Goal: Task Accomplishment & Management: Use online tool/utility

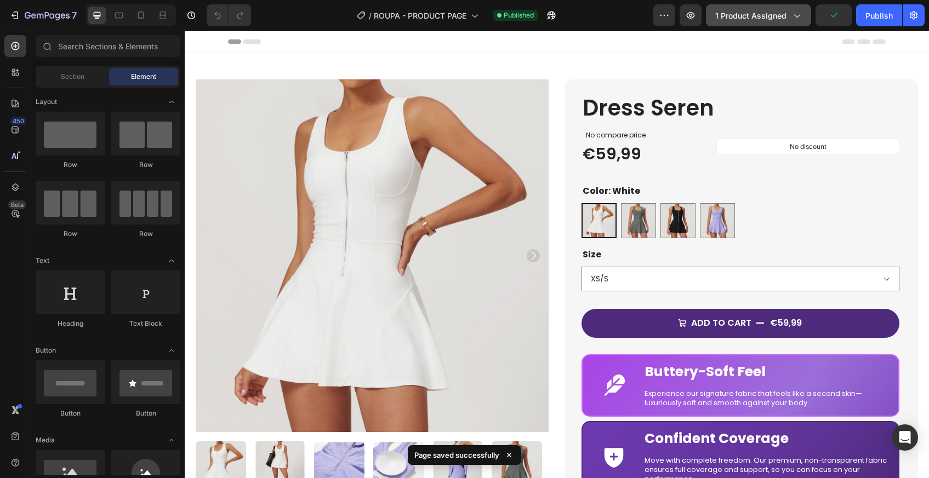
click at [791, 15] on icon "button" at bounding box center [796, 15] width 11 height 11
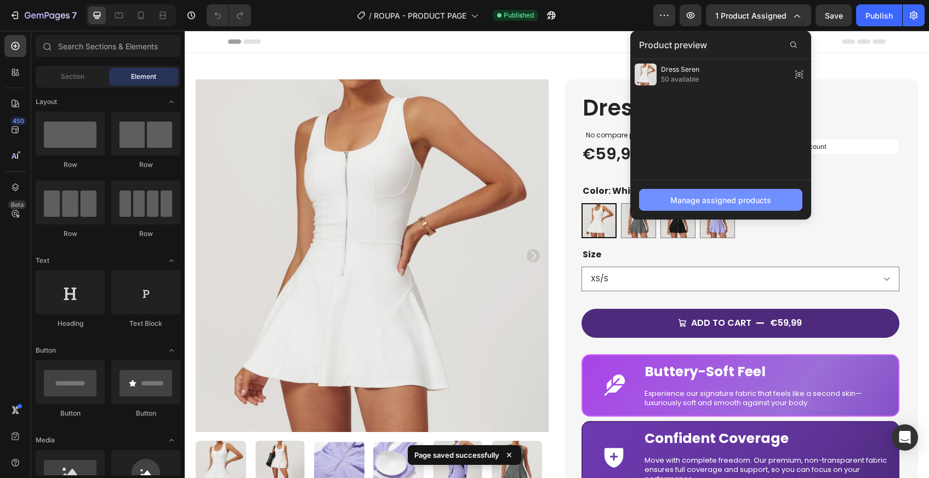
click at [728, 202] on div "Manage assigned products" at bounding box center [720, 201] width 101 height 12
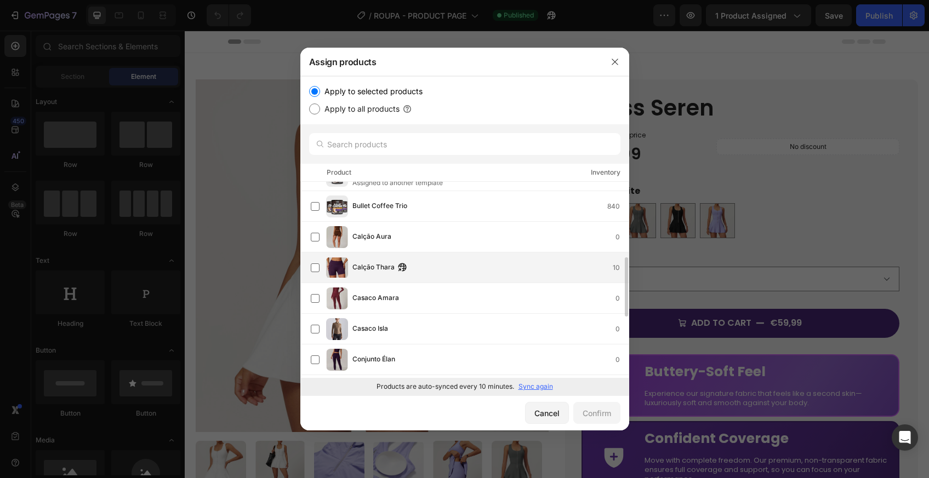
scroll to position [239, 0]
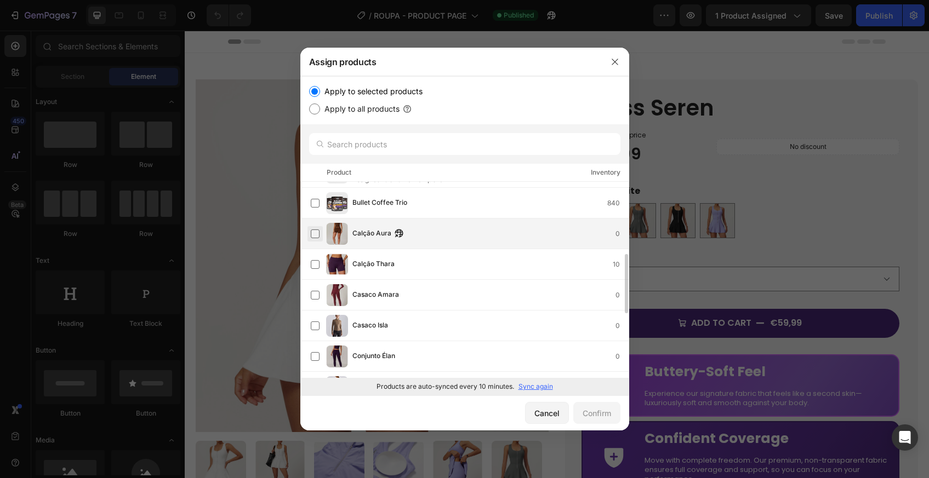
click at [312, 234] on label at bounding box center [315, 234] width 9 height 9
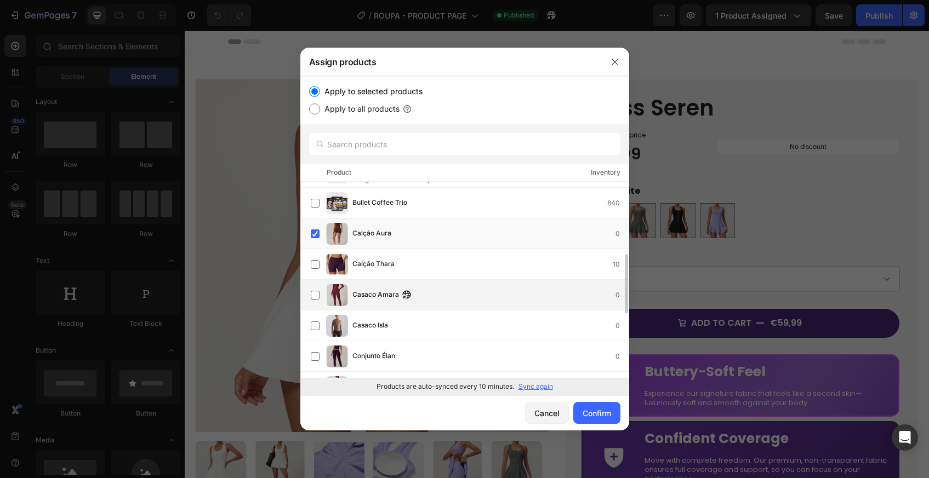
drag, startPoint x: 313, startPoint y: 265, endPoint x: 313, endPoint y: 281, distance: 15.9
click at [313, 265] on label at bounding box center [315, 264] width 9 height 9
click at [313, 294] on label at bounding box center [315, 295] width 9 height 9
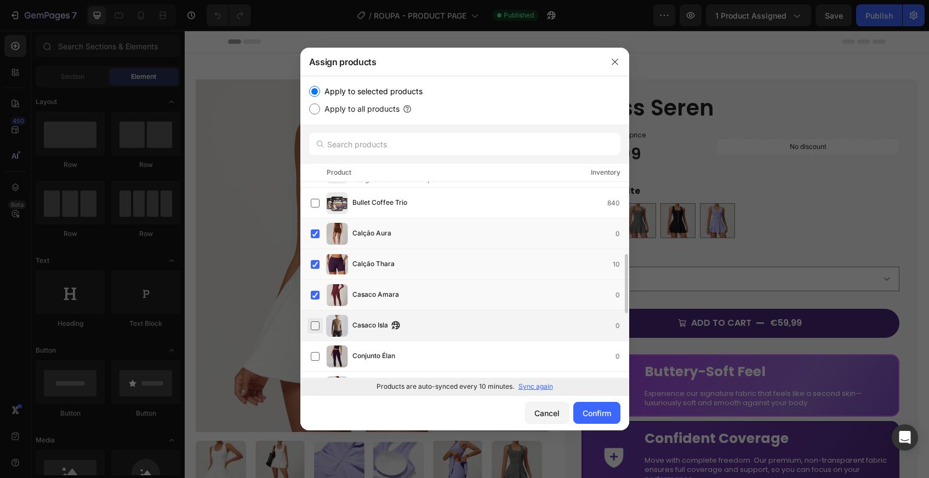
click at [313, 327] on label at bounding box center [315, 326] width 9 height 9
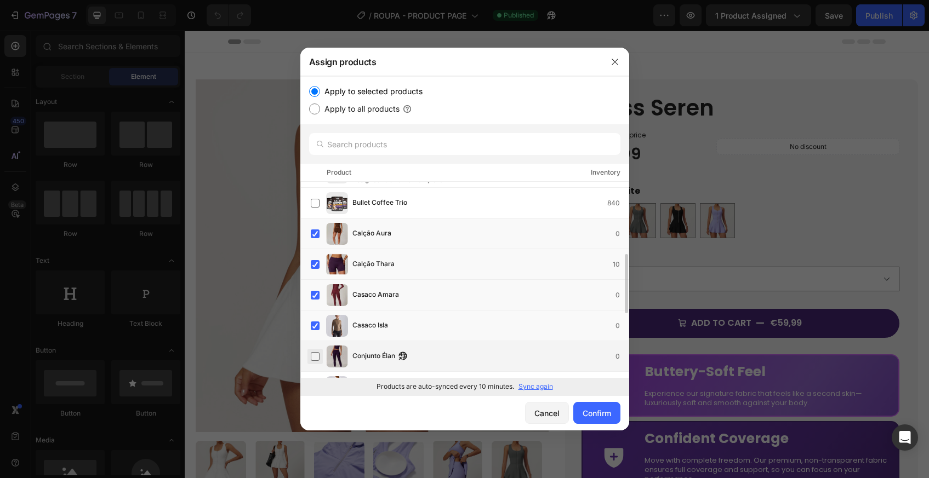
click at [314, 358] on label at bounding box center [315, 356] width 9 height 9
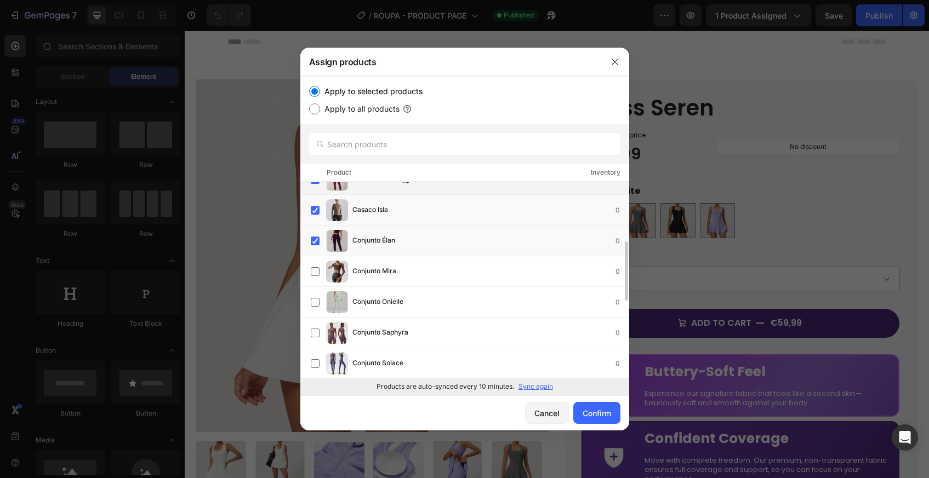
scroll to position [356, 0]
drag, startPoint x: 315, startPoint y: 269, endPoint x: 318, endPoint y: 302, distance: 33.0
click at [316, 270] on label at bounding box center [315, 271] width 9 height 9
drag, startPoint x: 317, startPoint y: 304, endPoint x: 316, endPoint y: 325, distance: 21.9
click at [317, 305] on label at bounding box center [315, 302] width 9 height 9
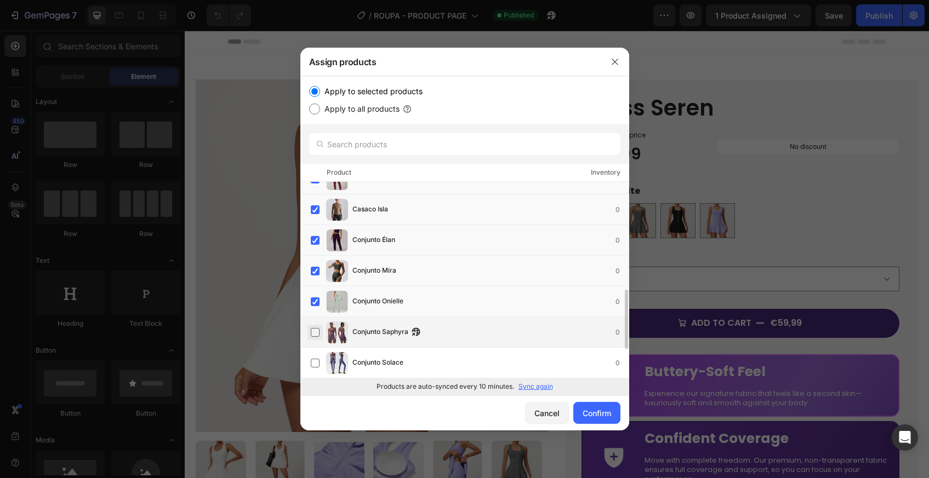
drag, startPoint x: 316, startPoint y: 334, endPoint x: 366, endPoint y: 305, distance: 57.7
click at [317, 334] on label at bounding box center [315, 332] width 9 height 9
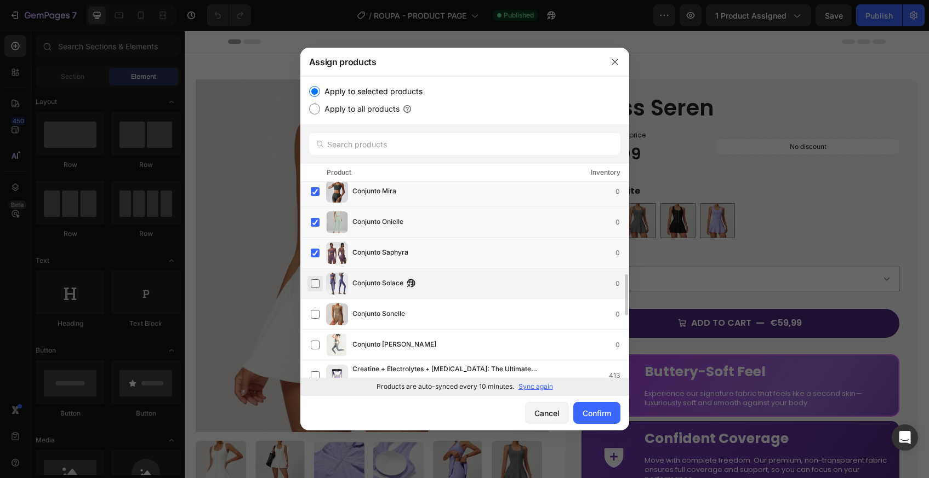
click at [318, 285] on label at bounding box center [315, 283] width 9 height 9
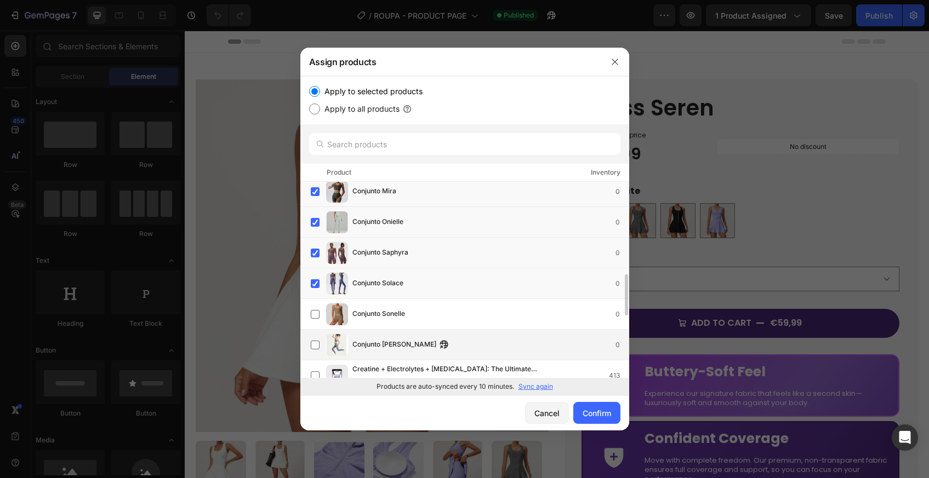
drag, startPoint x: 316, startPoint y: 318, endPoint x: 316, endPoint y: 335, distance: 17.5
click at [316, 318] on label at bounding box center [315, 314] width 9 height 9
drag, startPoint x: 317, startPoint y: 346, endPoint x: 348, endPoint y: 335, distance: 33.1
click at [317, 346] on label at bounding box center [315, 345] width 9 height 9
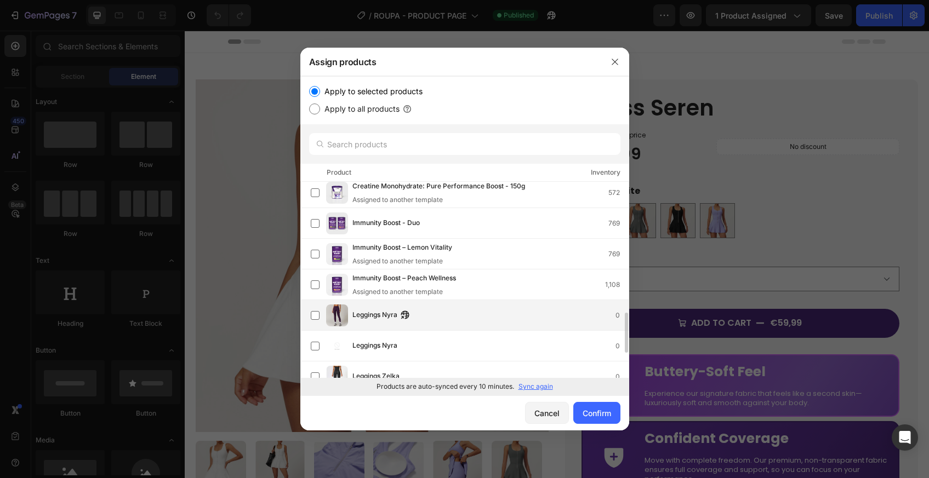
scroll to position [699, 0]
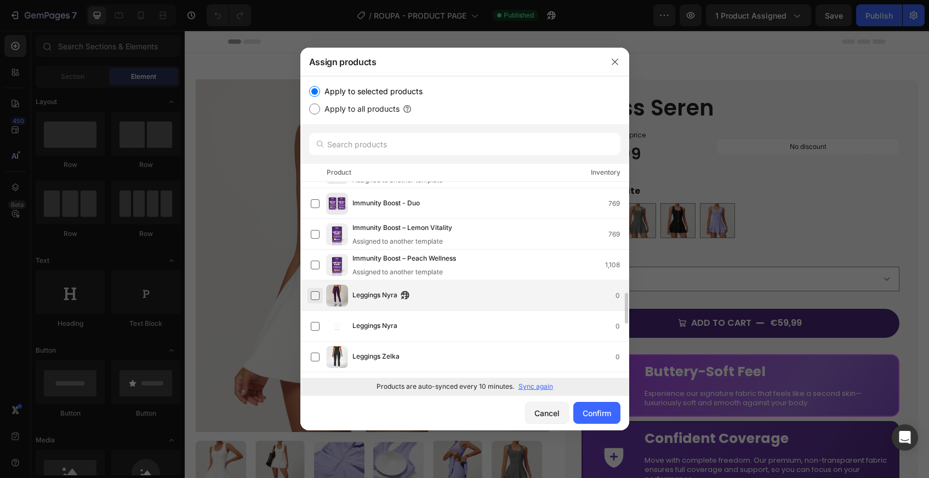
click at [314, 298] on label at bounding box center [315, 295] width 9 height 9
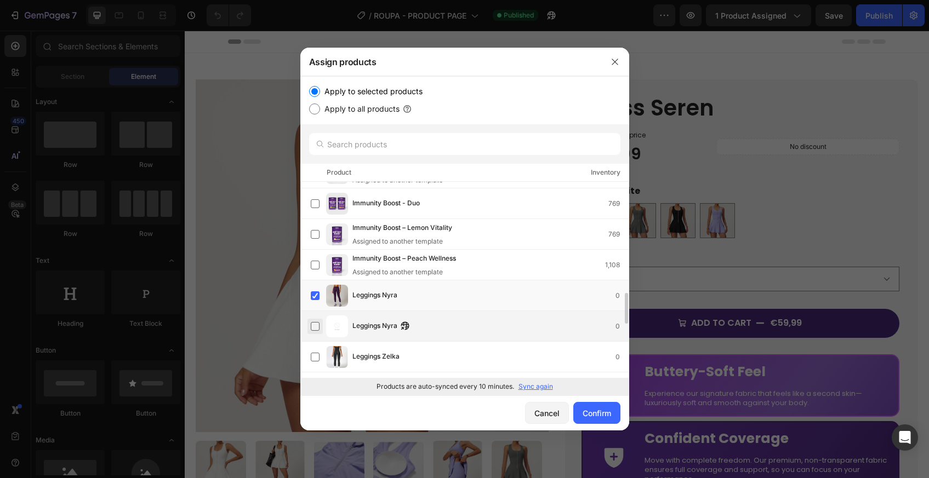
click at [315, 327] on label at bounding box center [315, 326] width 9 height 9
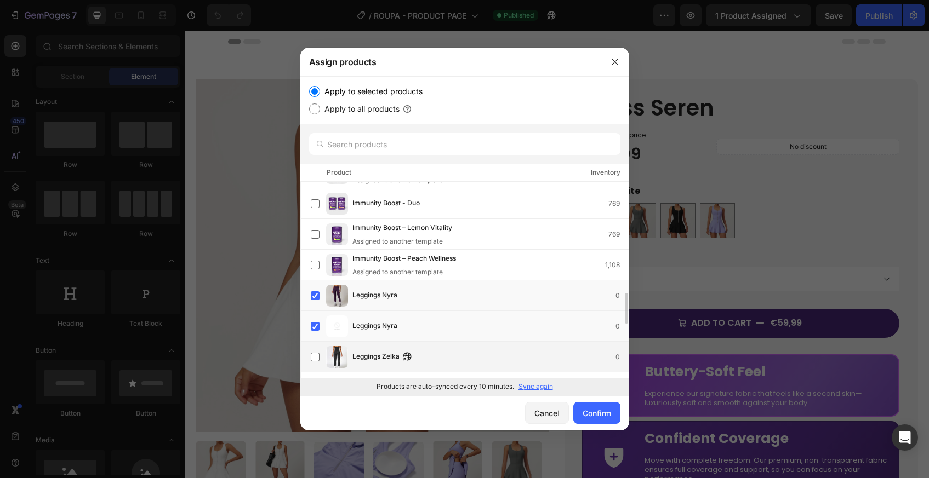
drag, startPoint x: 317, startPoint y: 356, endPoint x: 323, endPoint y: 351, distance: 7.8
click at [317, 356] on label at bounding box center [315, 357] width 9 height 9
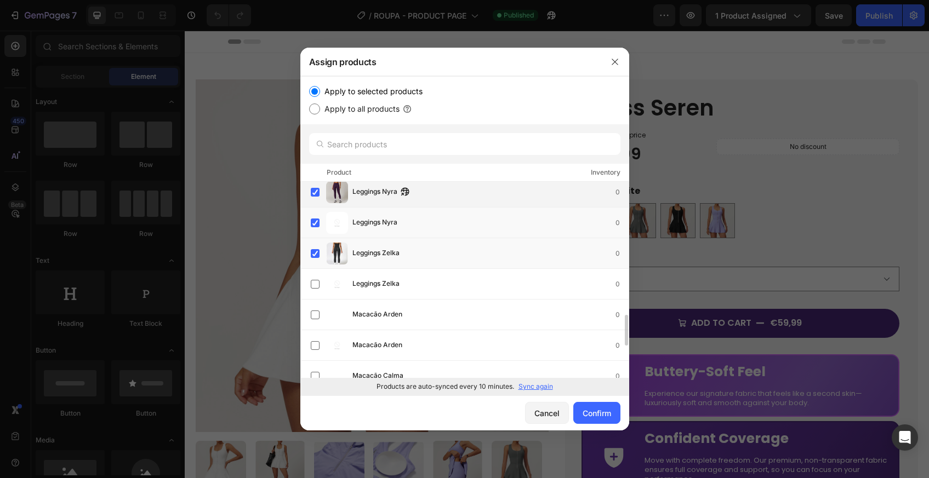
scroll to position [808, 0]
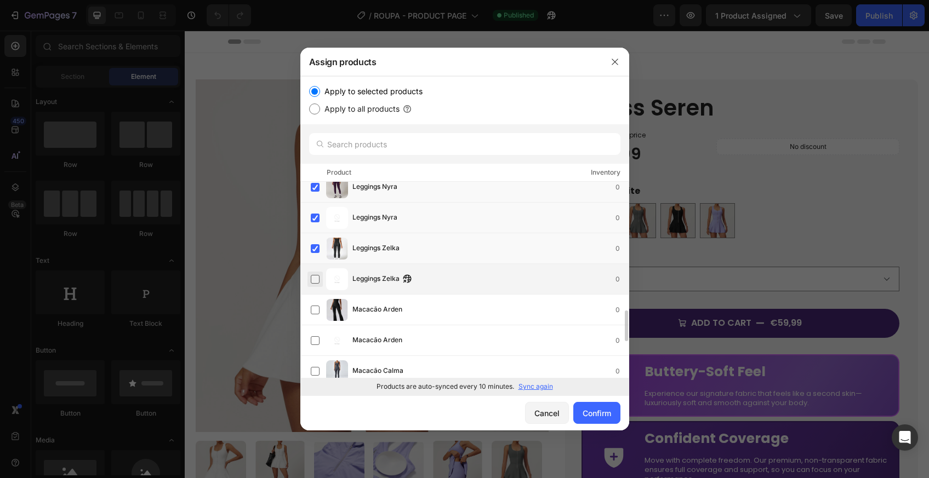
click at [314, 279] on label at bounding box center [315, 279] width 9 height 9
drag, startPoint x: 315, startPoint y: 310, endPoint x: 317, endPoint y: 321, distance: 10.5
click at [316, 311] on label at bounding box center [315, 310] width 9 height 9
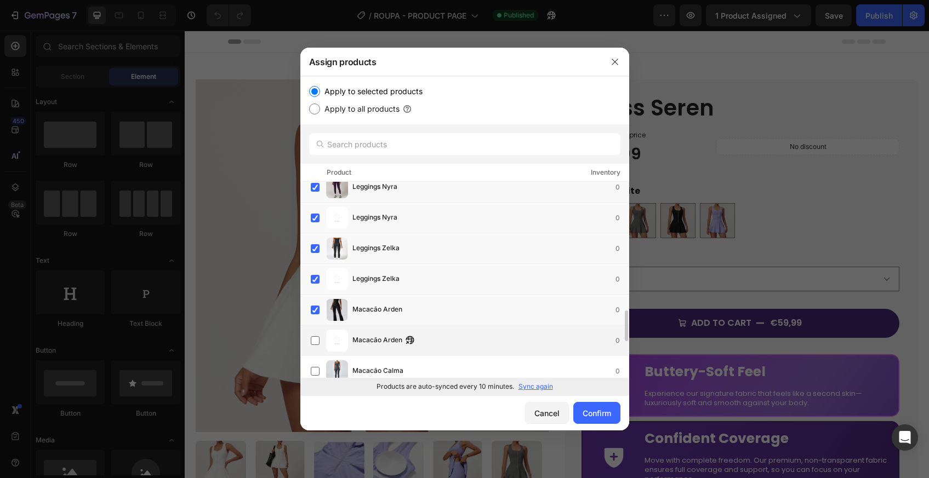
drag, startPoint x: 316, startPoint y: 340, endPoint x: 343, endPoint y: 328, distance: 29.9
click at [315, 340] on label at bounding box center [315, 340] width 9 height 9
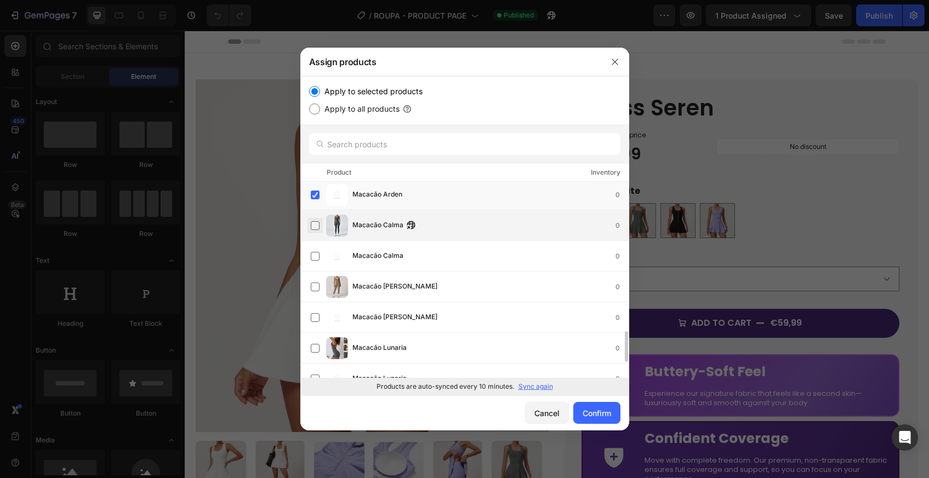
scroll to position [954, 0]
click at [317, 227] on label at bounding box center [315, 224] width 9 height 9
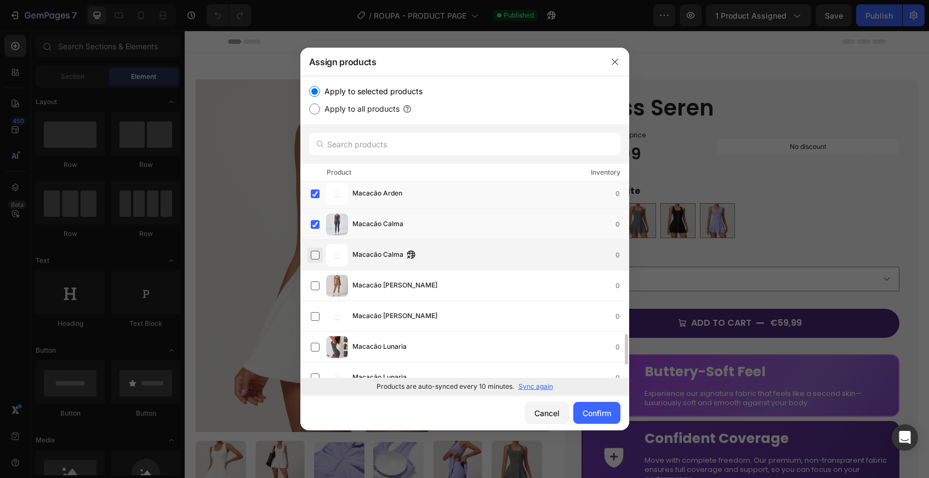
drag, startPoint x: 316, startPoint y: 249, endPoint x: 317, endPoint y: 260, distance: 11.6
click at [316, 251] on label at bounding box center [315, 255] width 9 height 9
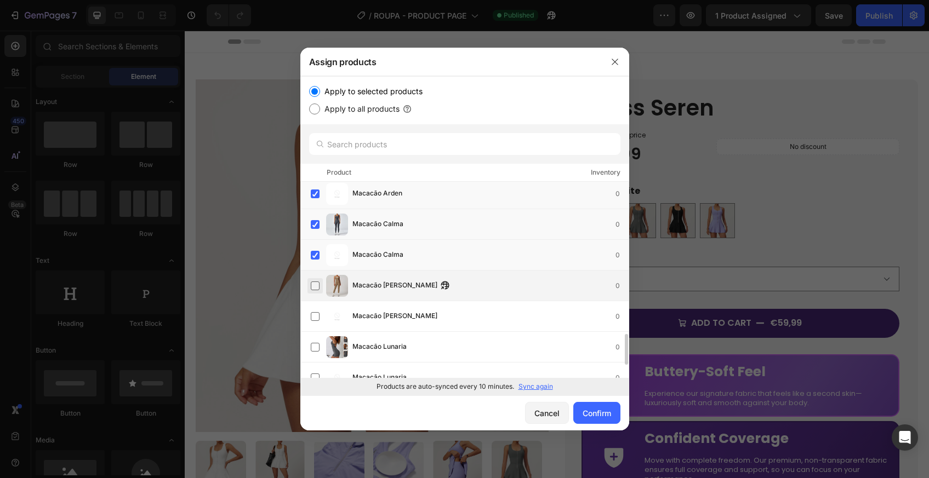
click at [315, 287] on label at bounding box center [315, 286] width 9 height 9
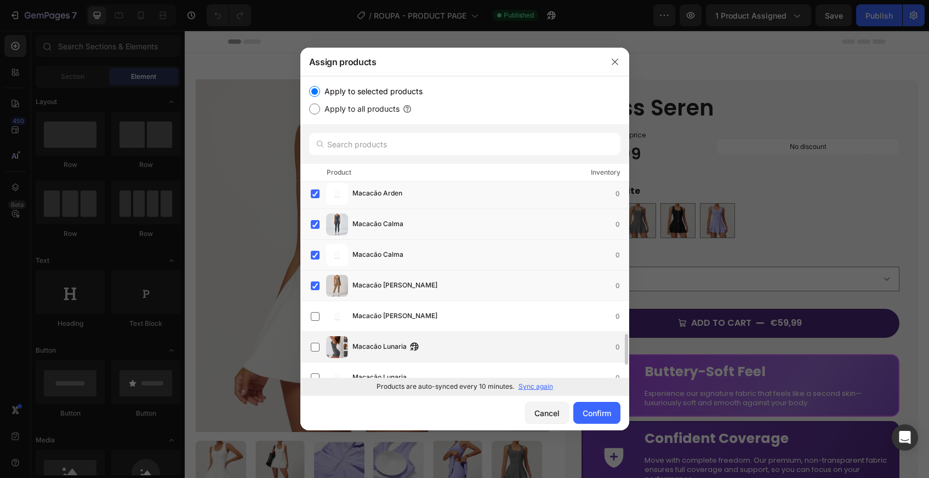
drag, startPoint x: 314, startPoint y: 314, endPoint x: 313, endPoint y: 334, distance: 19.7
click at [314, 315] on label at bounding box center [315, 316] width 9 height 9
click at [312, 347] on label at bounding box center [315, 347] width 9 height 9
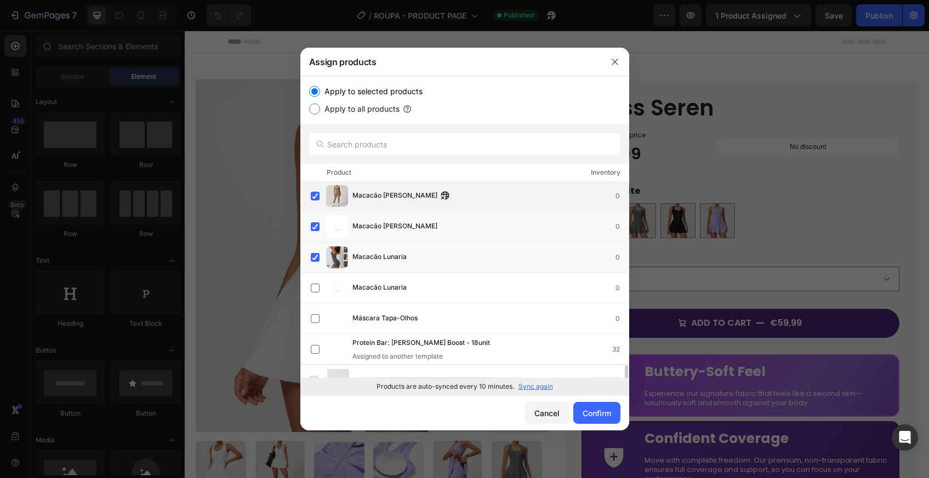
scroll to position [1062, 0]
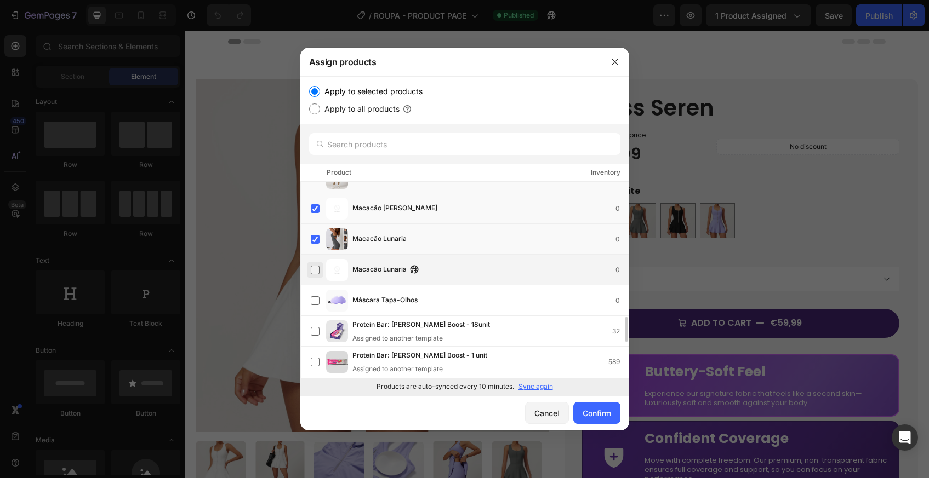
click at [319, 274] on label at bounding box center [315, 270] width 9 height 9
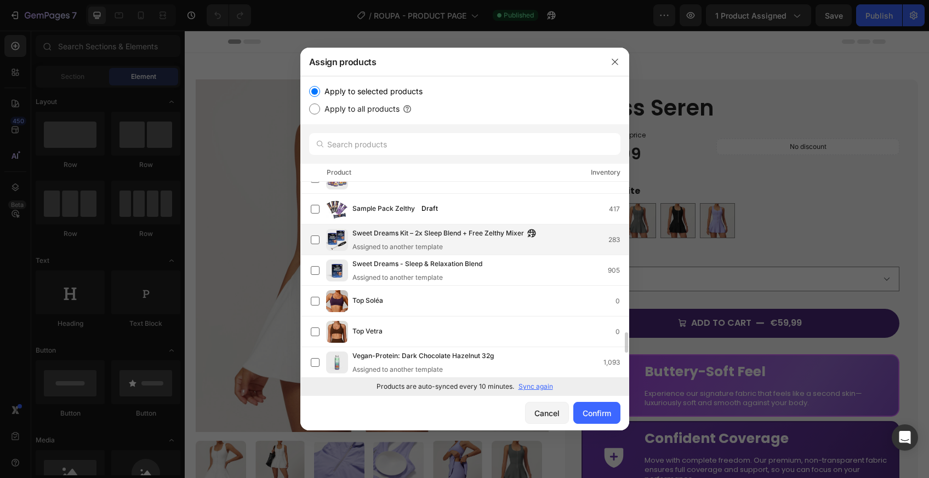
scroll to position [1407, 0]
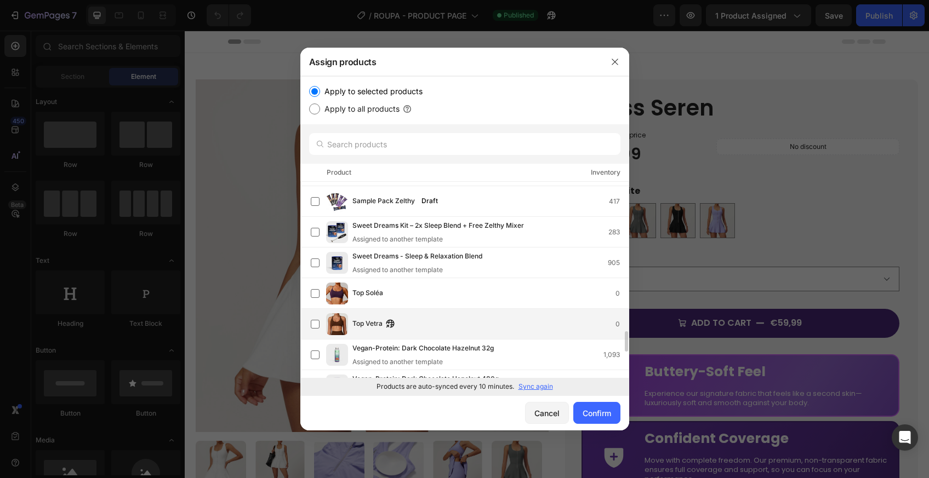
drag, startPoint x: 313, startPoint y: 294, endPoint x: 316, endPoint y: 312, distance: 18.8
click at [313, 295] on label at bounding box center [315, 293] width 9 height 9
drag, startPoint x: 316, startPoint y: 324, endPoint x: 390, endPoint y: 312, distance: 74.4
click at [317, 324] on label at bounding box center [315, 324] width 9 height 9
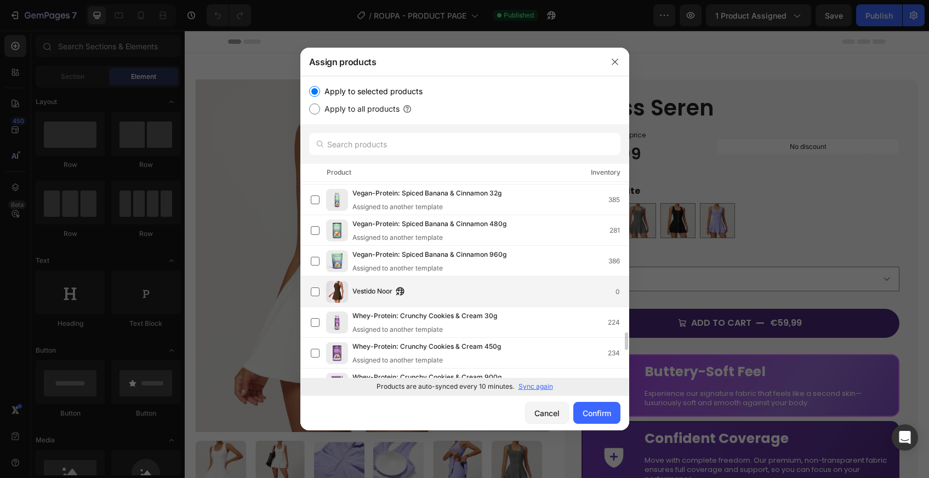
drag, startPoint x: 316, startPoint y: 290, endPoint x: 365, endPoint y: 300, distance: 49.6
click at [317, 290] on label at bounding box center [315, 292] width 9 height 9
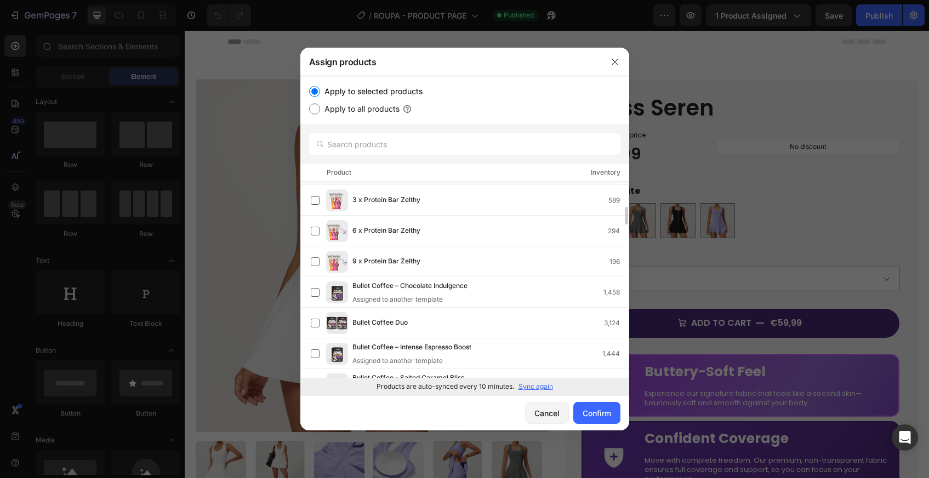
scroll to position [0, 0]
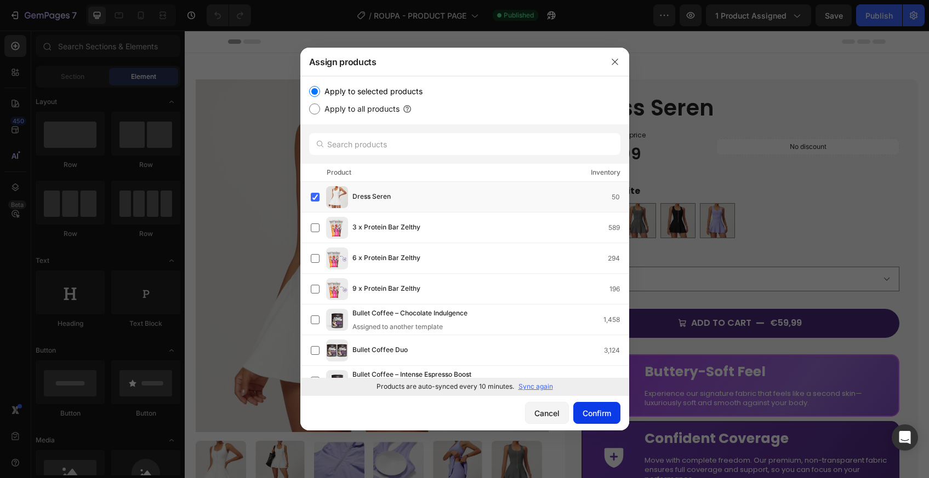
click at [593, 411] on div "Confirm" at bounding box center [596, 414] width 28 height 12
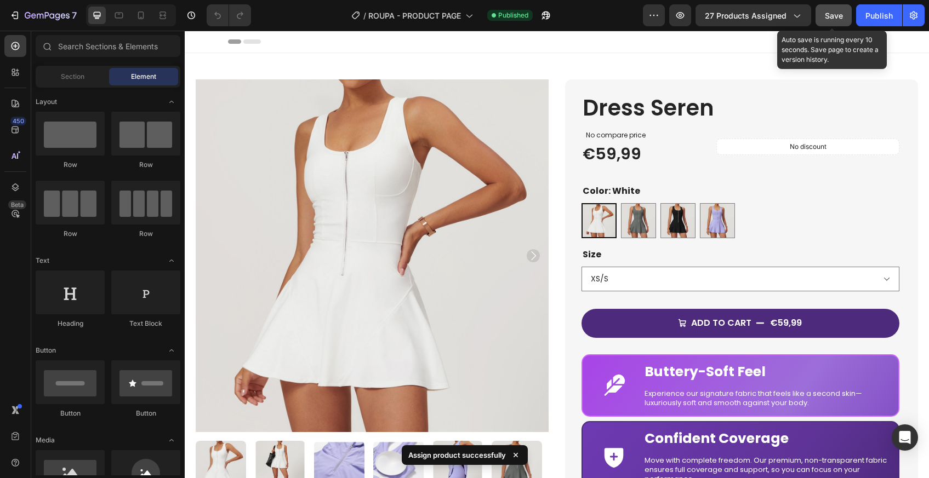
click at [836, 19] on span "Save" at bounding box center [834, 15] width 18 height 9
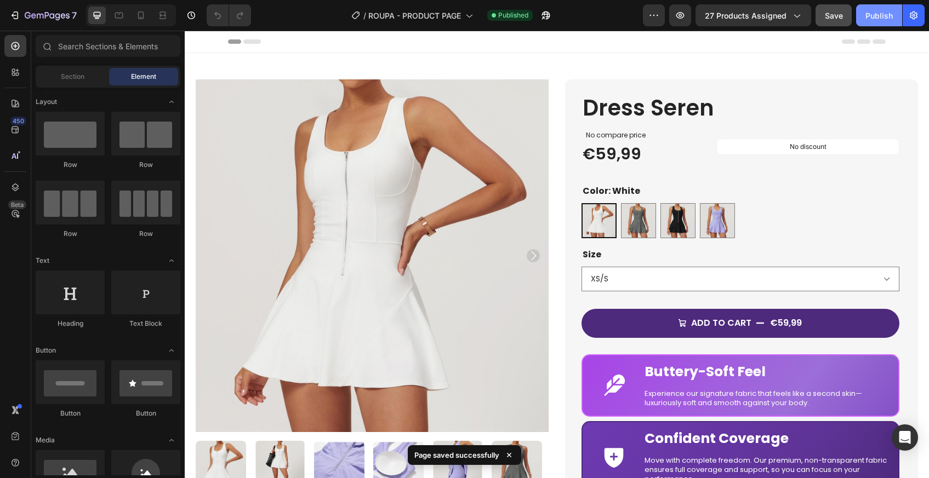
click at [863, 16] on button "Publish" at bounding box center [879, 15] width 46 height 22
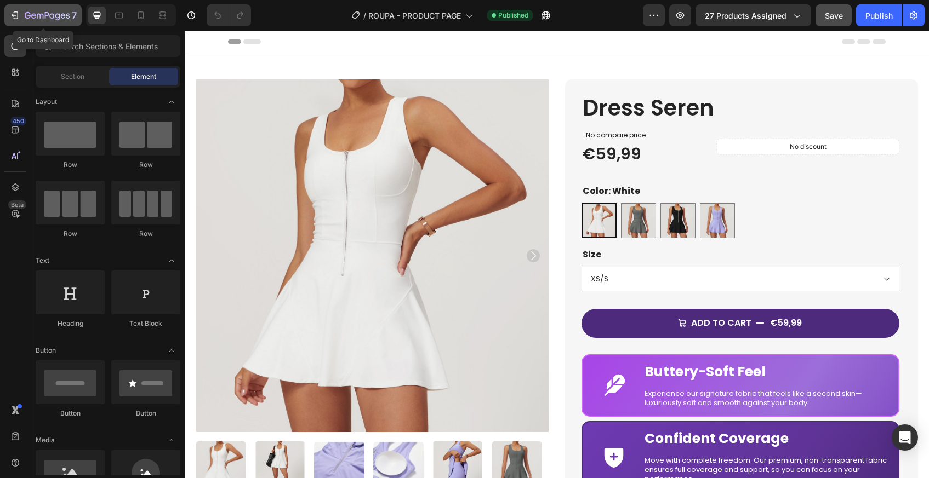
click at [20, 17] on icon "button" at bounding box center [14, 15] width 11 height 11
